Goal: Find specific page/section: Find specific page/section

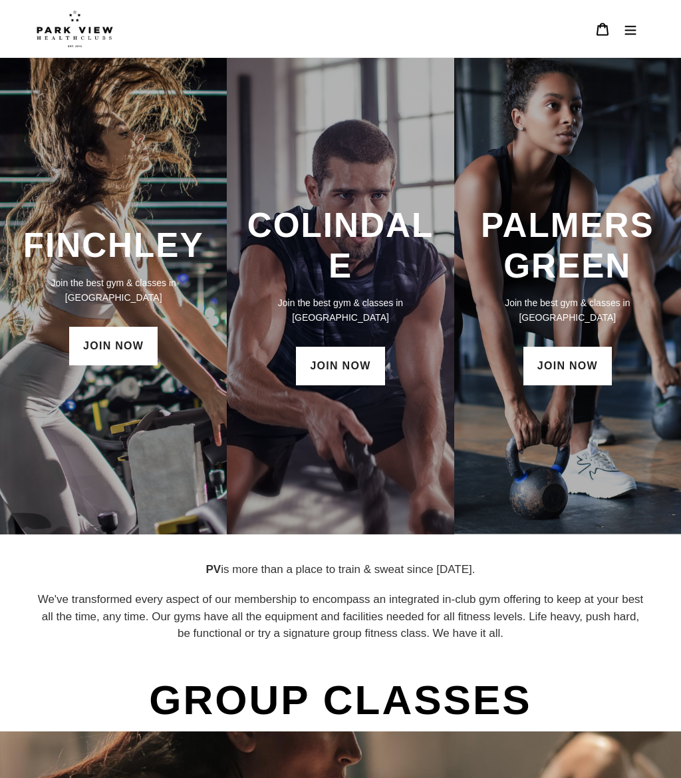
click at [583, 265] on h3 "PALMERS GREEN" at bounding box center [568, 246] width 200 height 82
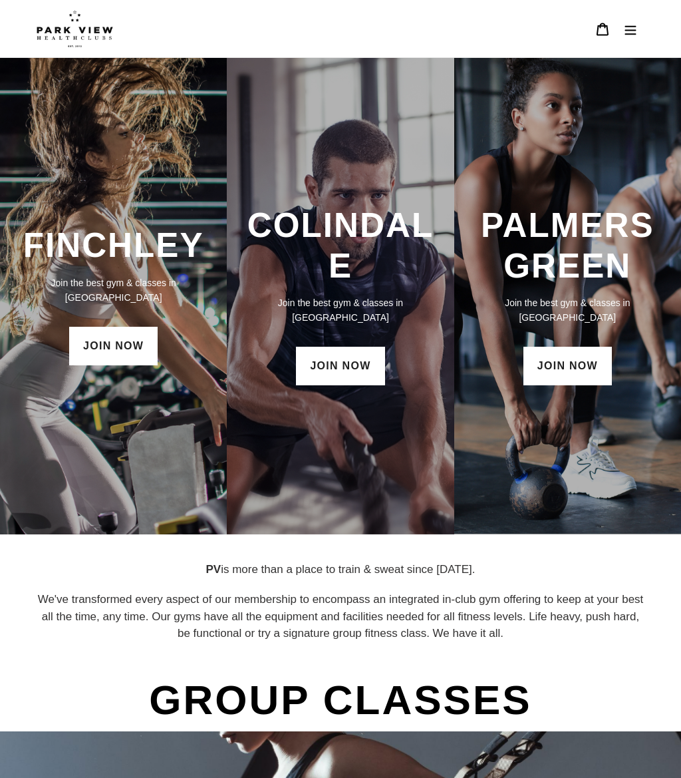
click at [583, 229] on h3 "PALMERS GREEN" at bounding box center [568, 246] width 200 height 82
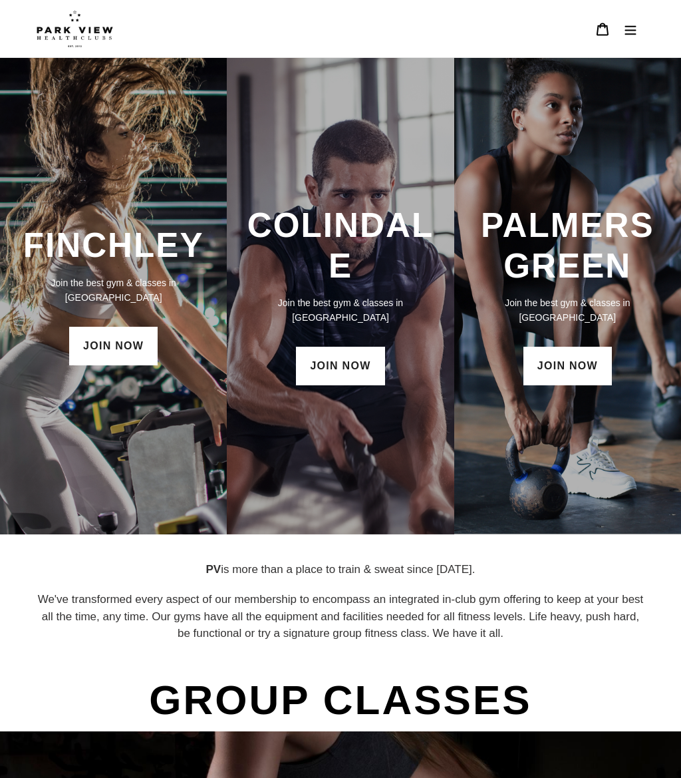
click at [629, 36] on button "Menu" at bounding box center [631, 29] width 28 height 29
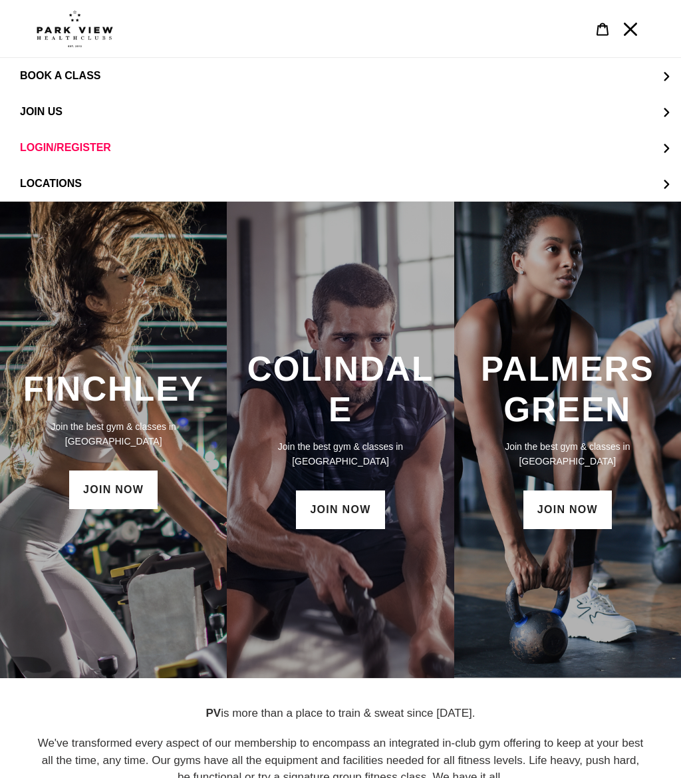
click at [100, 27] on img at bounding box center [75, 28] width 77 height 37
